Goal: Answer question/provide support

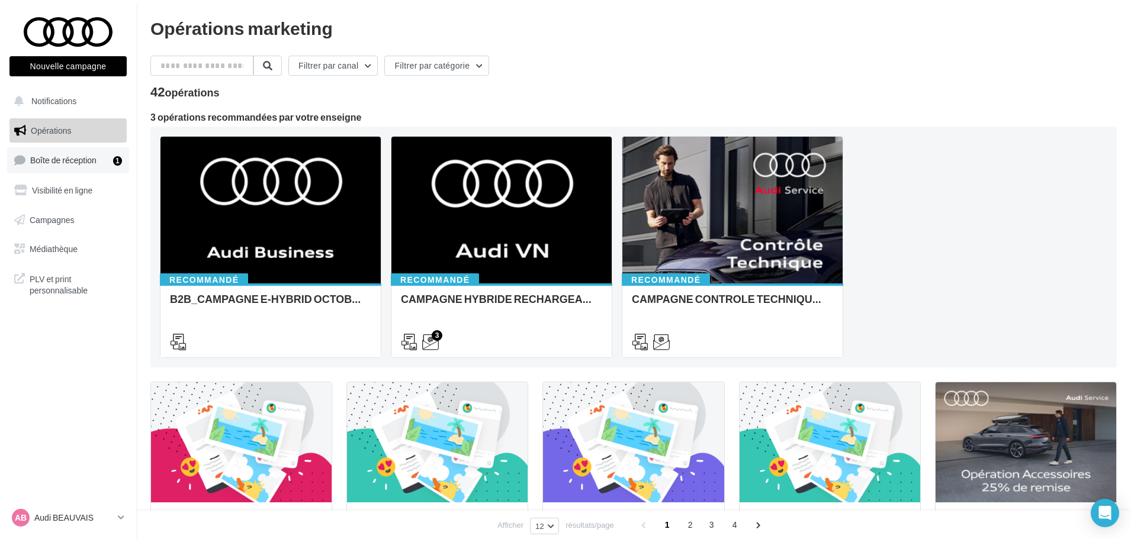
click at [73, 160] on span "Boîte de réception" at bounding box center [63, 160] width 66 height 10
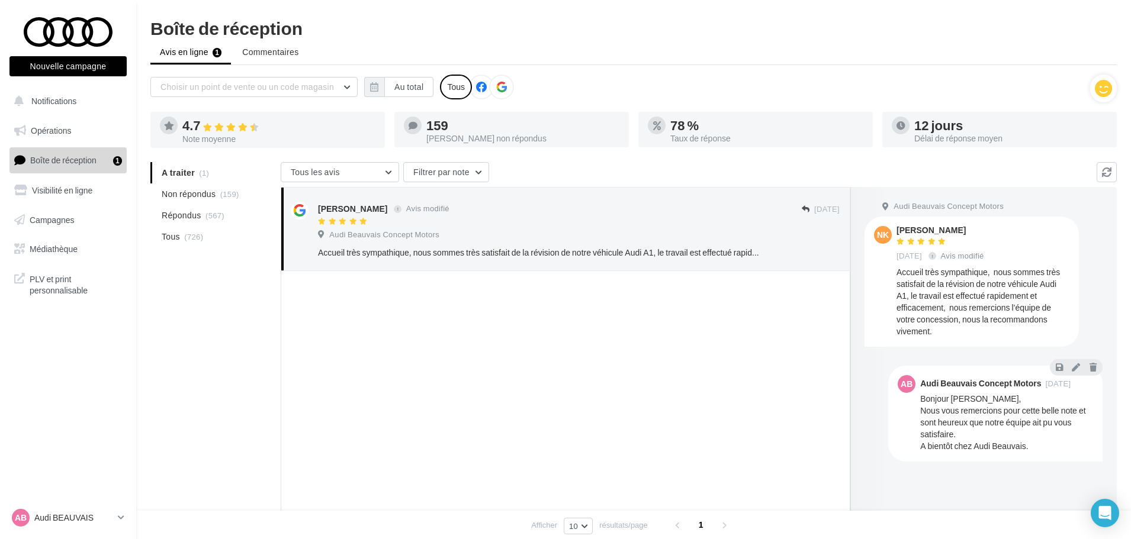
drag, startPoint x: 950, startPoint y: 335, endPoint x: 896, endPoint y: 229, distance: 118.9
click at [896, 229] on div "NK [PERSON_NAME] [DATE] Avis modifié Accueil très sympathique, nous sommes très…" at bounding box center [971, 281] width 195 height 111
copy div "[PERSON_NAME] [DATE] Avis modifié Accueil très sympathique, nous sommes très sa…"
click at [1075, 365] on icon at bounding box center [1076, 367] width 8 height 8
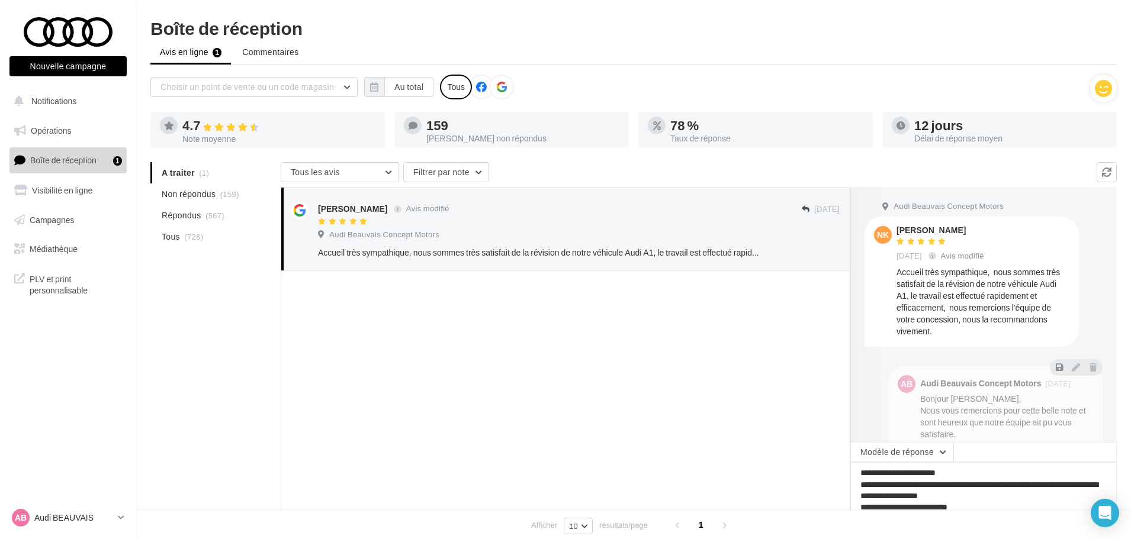
scroll to position [111, 0]
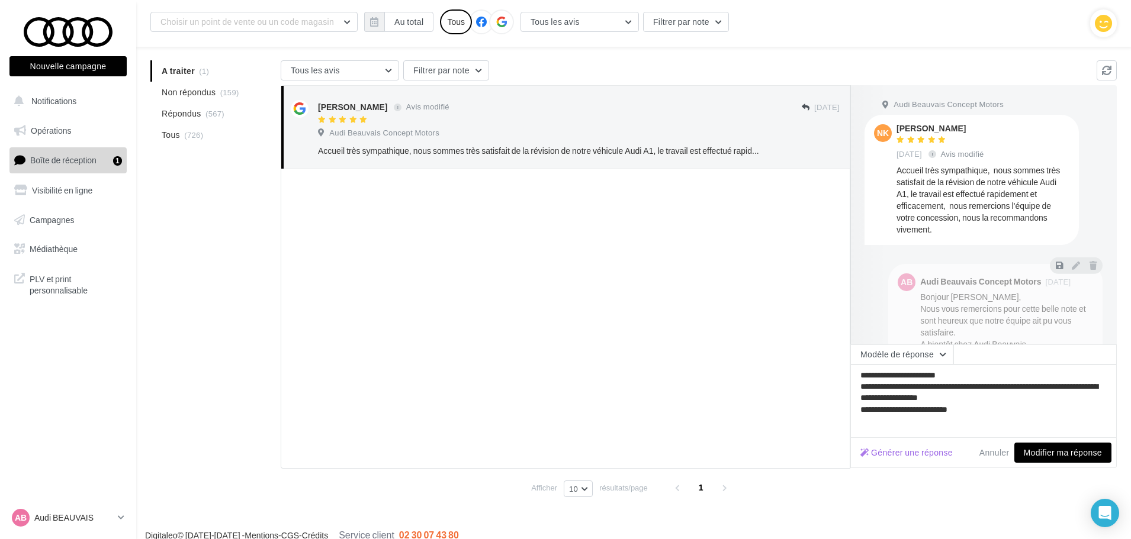
drag, startPoint x: 982, startPoint y: 411, endPoint x: 843, endPoint y: 370, distance: 144.5
click at [843, 370] on div "[PERSON_NAME] Avis modifié [DATE] Audi Beauvais Concept Motors Accueil très sym…" at bounding box center [699, 277] width 836 height 384
type textarea "**********"
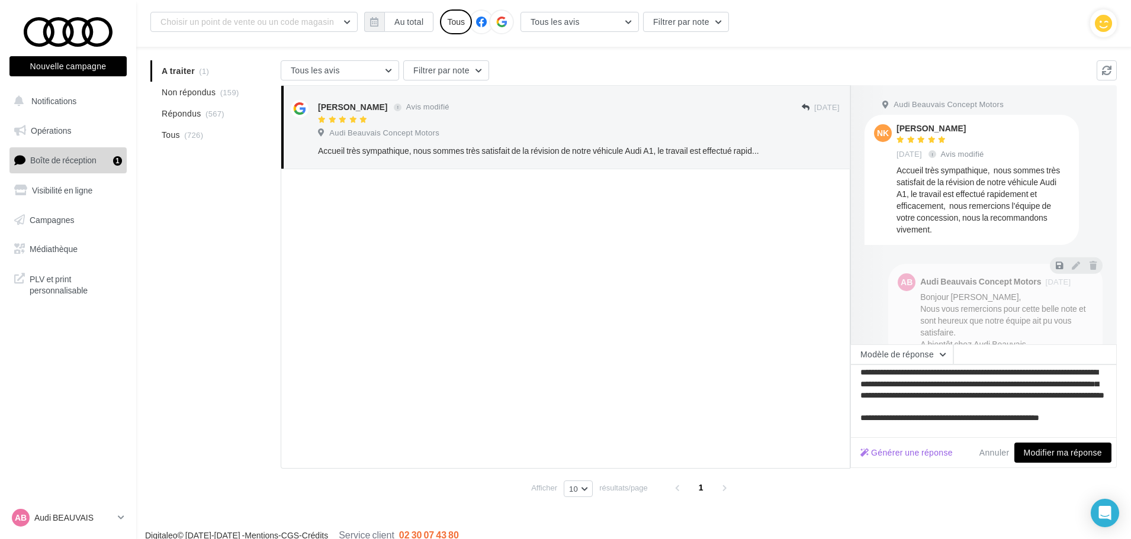
scroll to position [53, 0]
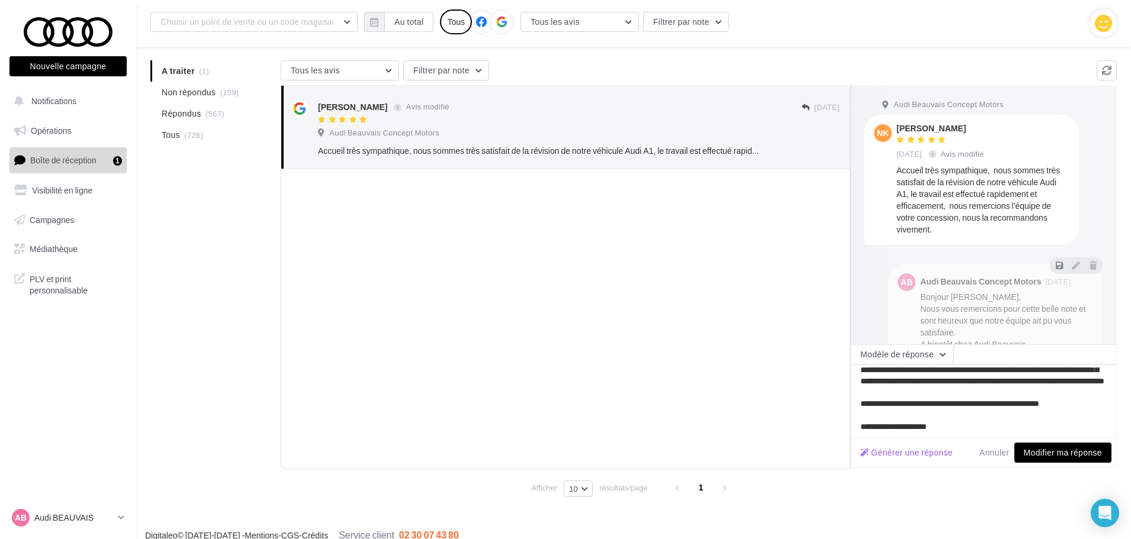
type textarea "**********"
click at [1058, 451] on button "Modifier ma réponse" at bounding box center [1062, 453] width 97 height 20
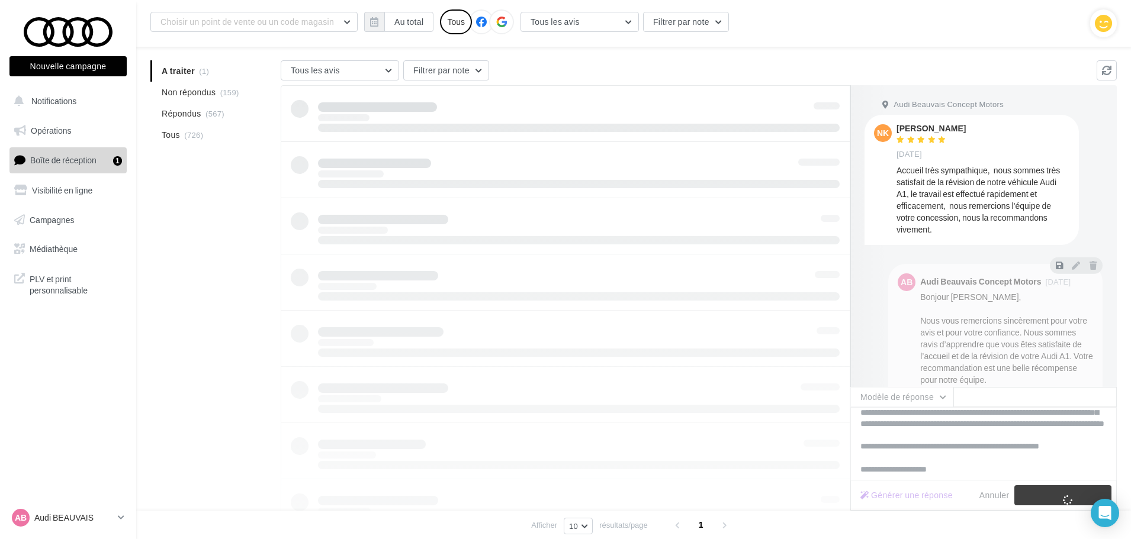
scroll to position [19, 0]
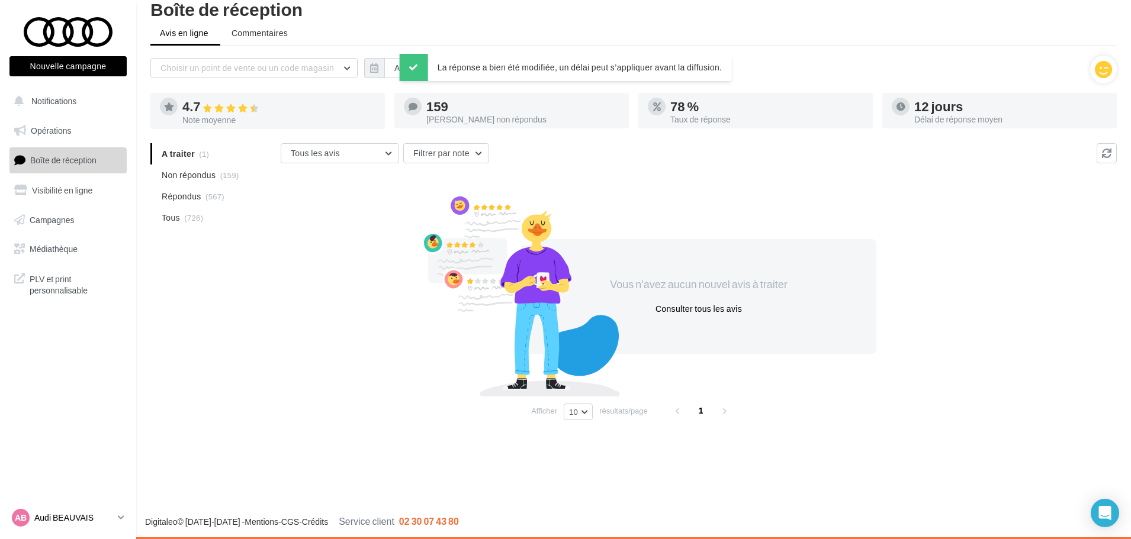
click at [68, 516] on p "Audi BEAUVAIS" at bounding box center [73, 518] width 79 height 12
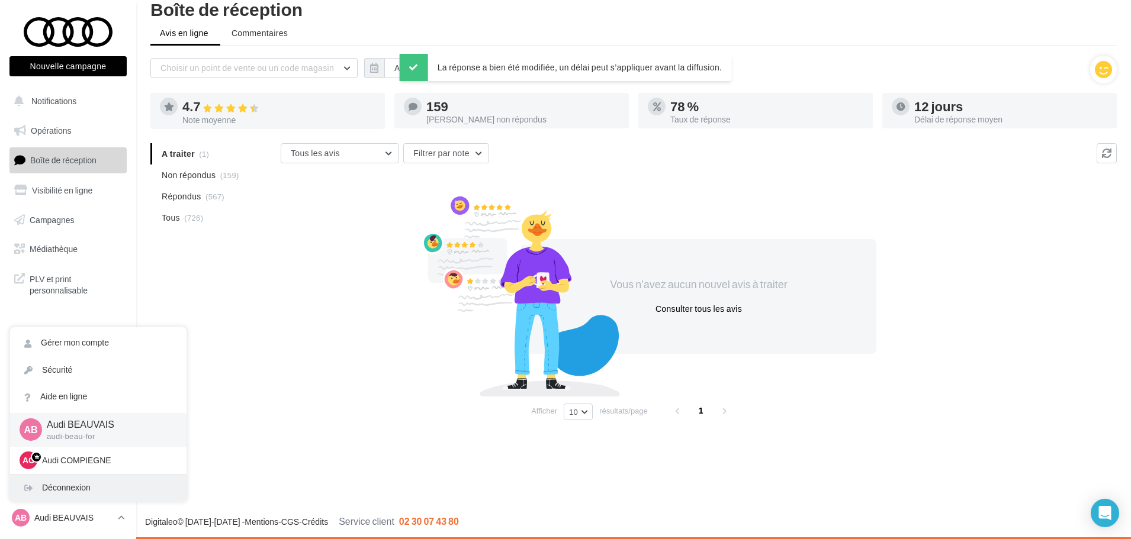
click at [58, 485] on div "Déconnexion" at bounding box center [98, 488] width 176 height 27
